Goal: Information Seeking & Learning: Learn about a topic

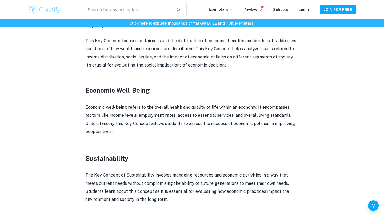
scroll to position [568, 0]
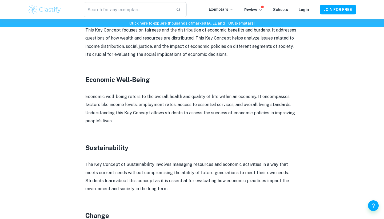
click at [149, 152] on p at bounding box center [191, 156] width 213 height 8
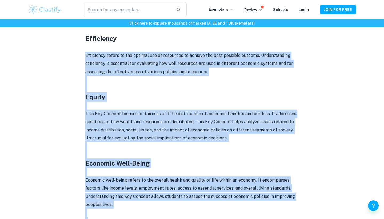
scroll to position [475, 0]
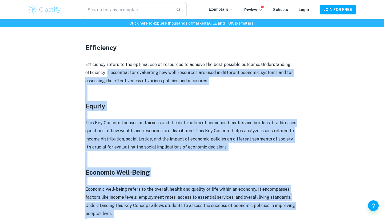
drag, startPoint x: 251, startPoint y: 113, endPoint x: 107, endPoint y: 69, distance: 150.4
click at [107, 69] on div "The IB Economics course offers a comprehensive exploration of the forces shapin…" at bounding box center [191, 127] width 213 height 771
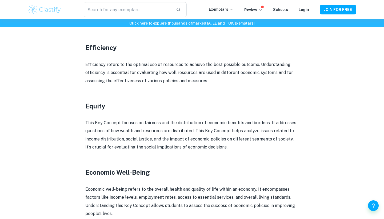
click at [78, 76] on div "IB Economics Key Concepts By Wojtek • August 16, 2024 Get feedback on your Econ…" at bounding box center [192, 85] width 328 height 1039
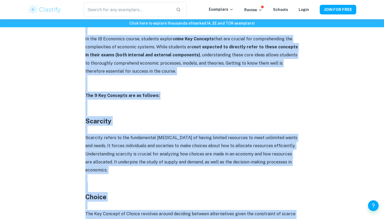
scroll to position [217, 0]
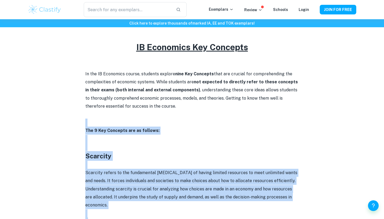
drag, startPoint x: 242, startPoint y: 34, endPoint x: 68, endPoint y: 123, distance: 195.6
copy div "The 9 Key Concepts are as follows: Scarcity Scarcity refers to the fundamental …"
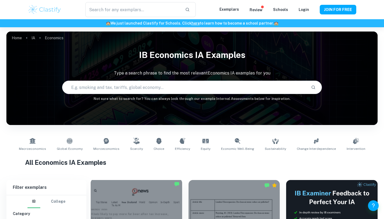
scroll to position [161, 0]
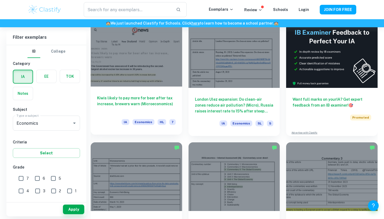
click at [115, 58] on div at bounding box center [136, 52] width 91 height 69
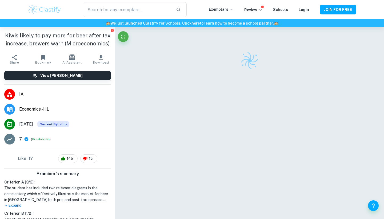
scroll to position [7, 0]
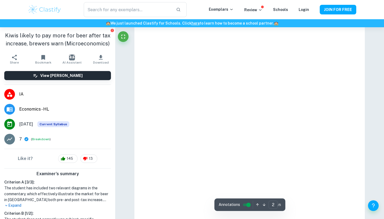
type input "1"
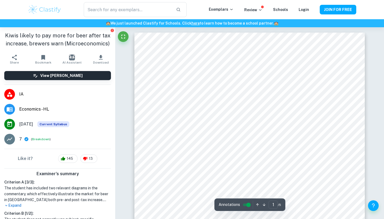
scroll to position [0, 0]
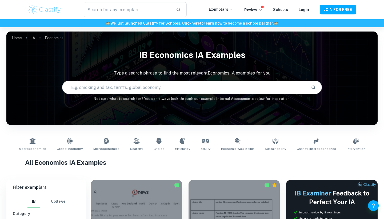
scroll to position [161, 0]
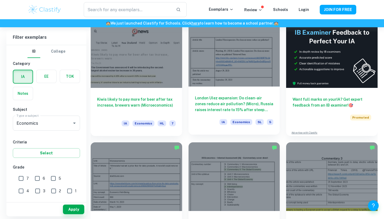
click at [245, 51] on div at bounding box center [234, 52] width 91 height 69
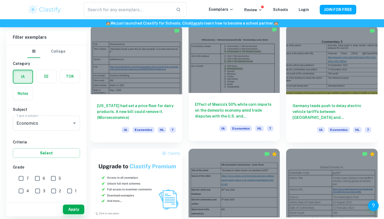
scroll to position [279, 0]
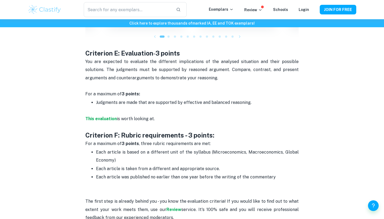
scroll to position [715, 0]
